Goal: Task Accomplishment & Management: Use online tool/utility

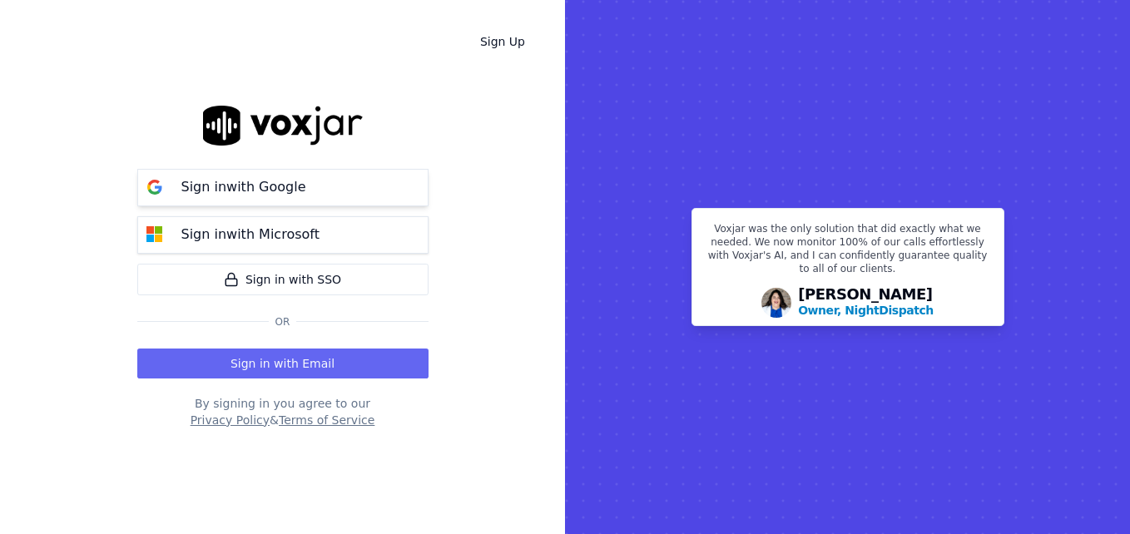
click at [293, 184] on p "Sign in with Google" at bounding box center [243, 187] width 125 height 20
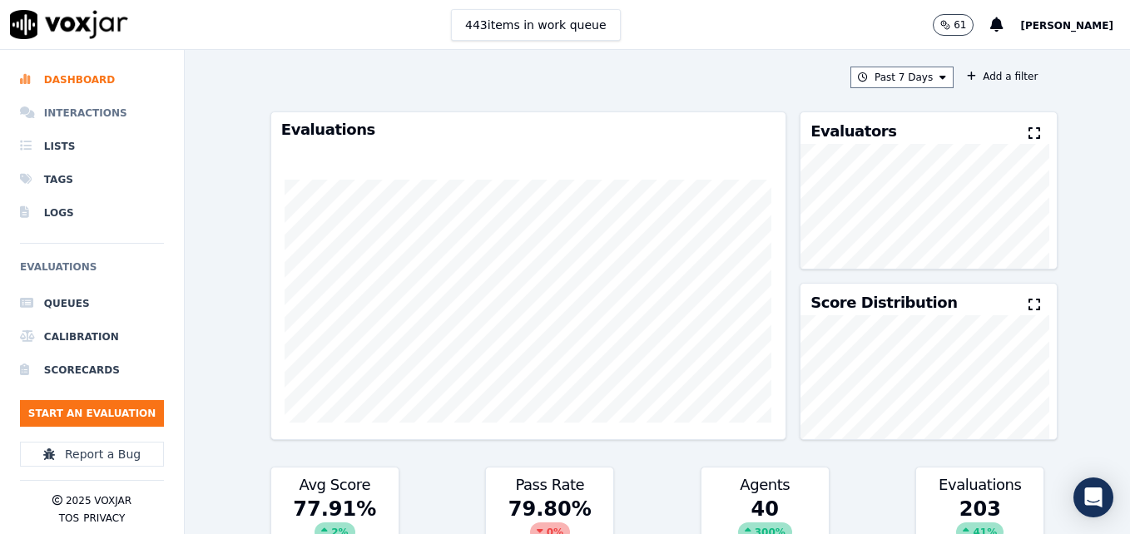
click at [82, 113] on li "Interactions" at bounding box center [92, 113] width 144 height 33
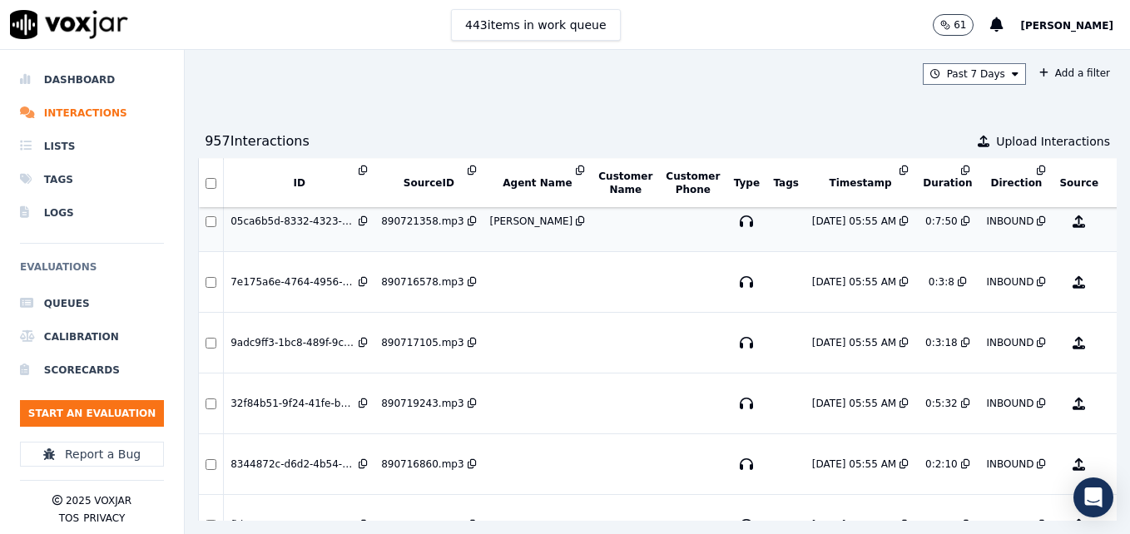
scroll to position [874, 0]
click at [1112, 283] on button "No Evaluation Yet" at bounding box center [1145, 281] width 66 height 47
